Goal: Task Accomplishment & Management: Manage account settings

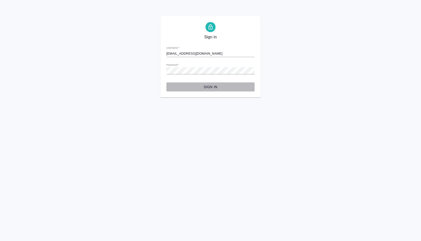
click at [212, 90] on button "Sign in" at bounding box center [210, 86] width 88 height 9
